Goal: Transaction & Acquisition: Book appointment/travel/reservation

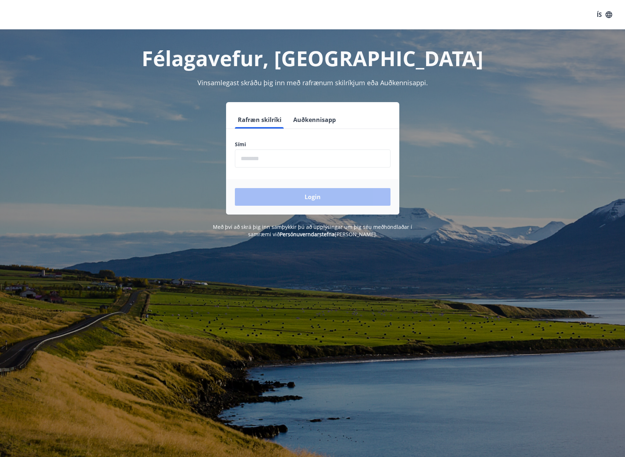
click at [307, 117] on button "Auðkennisapp" at bounding box center [314, 120] width 48 height 18
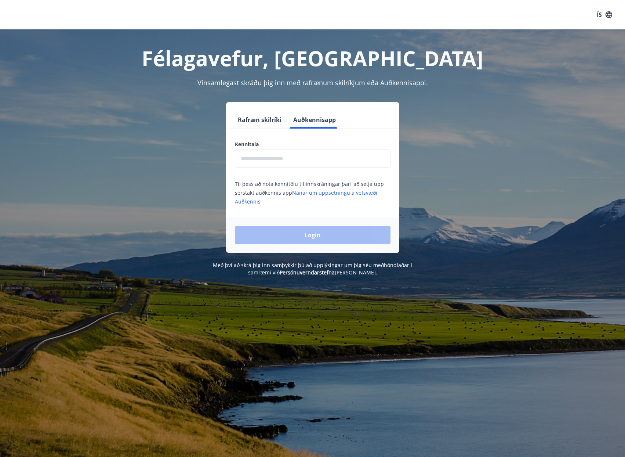
click at [307, 160] on input "text" at bounding box center [313, 158] width 156 height 18
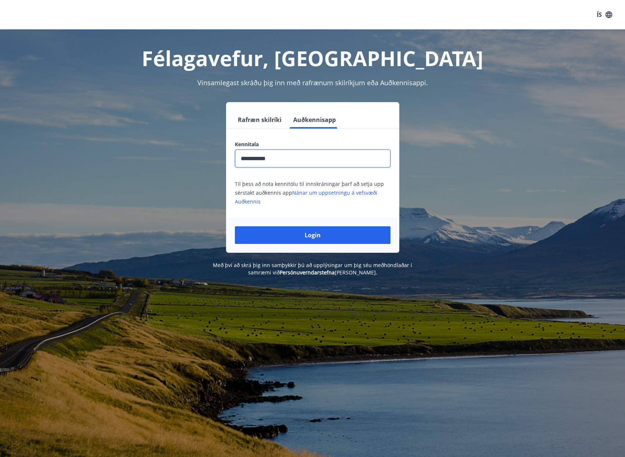
type input "**********"
click at [235, 226] on button "Login" at bounding box center [313, 235] width 156 height 18
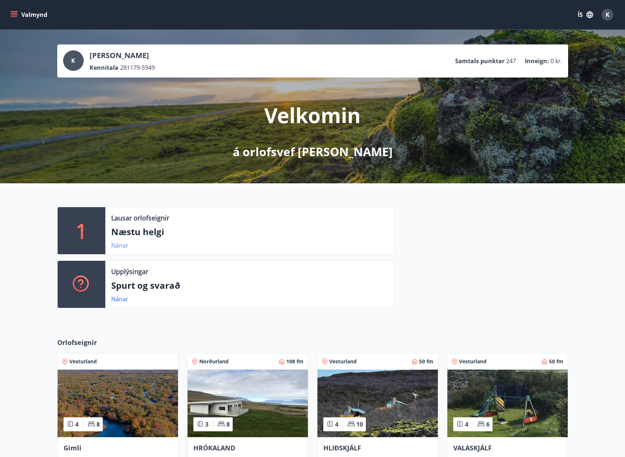
click at [122, 245] on link "Nánar" at bounding box center [119, 245] width 17 height 8
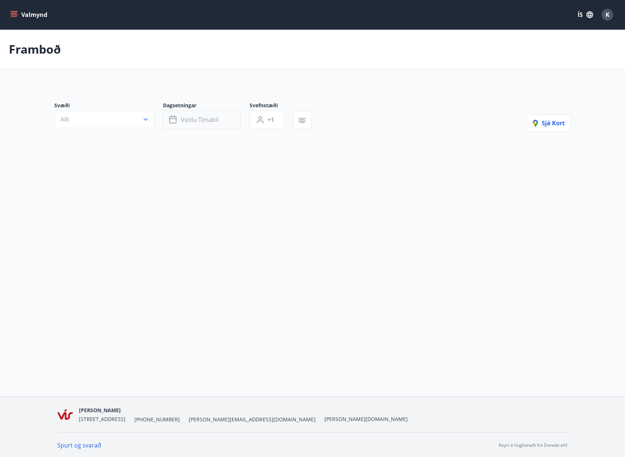
type input "*"
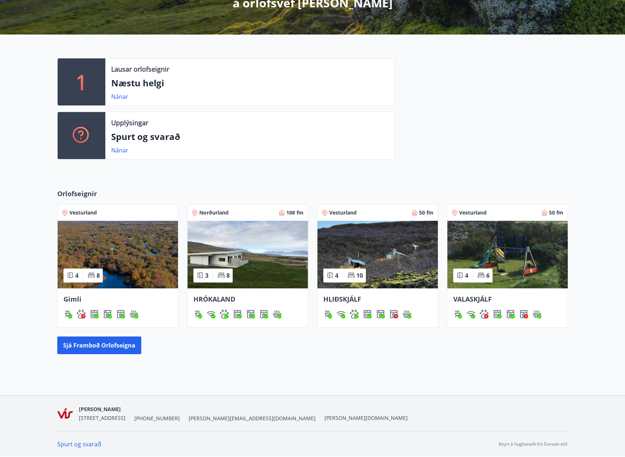
click at [235, 242] on img at bounding box center [248, 255] width 120 height 68
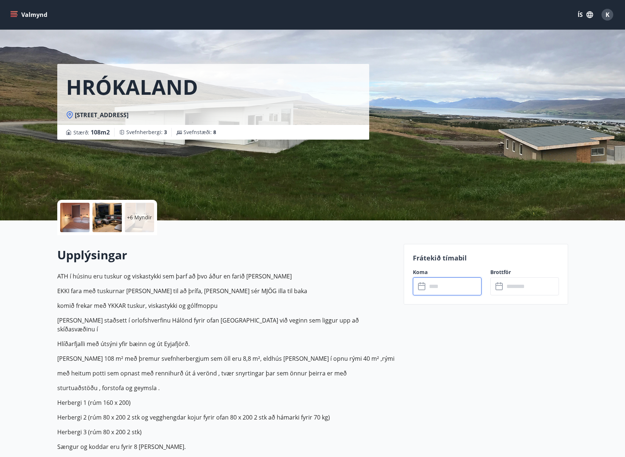
click at [453, 282] on input "text" at bounding box center [454, 286] width 55 height 18
